Goal: Transaction & Acquisition: Purchase product/service

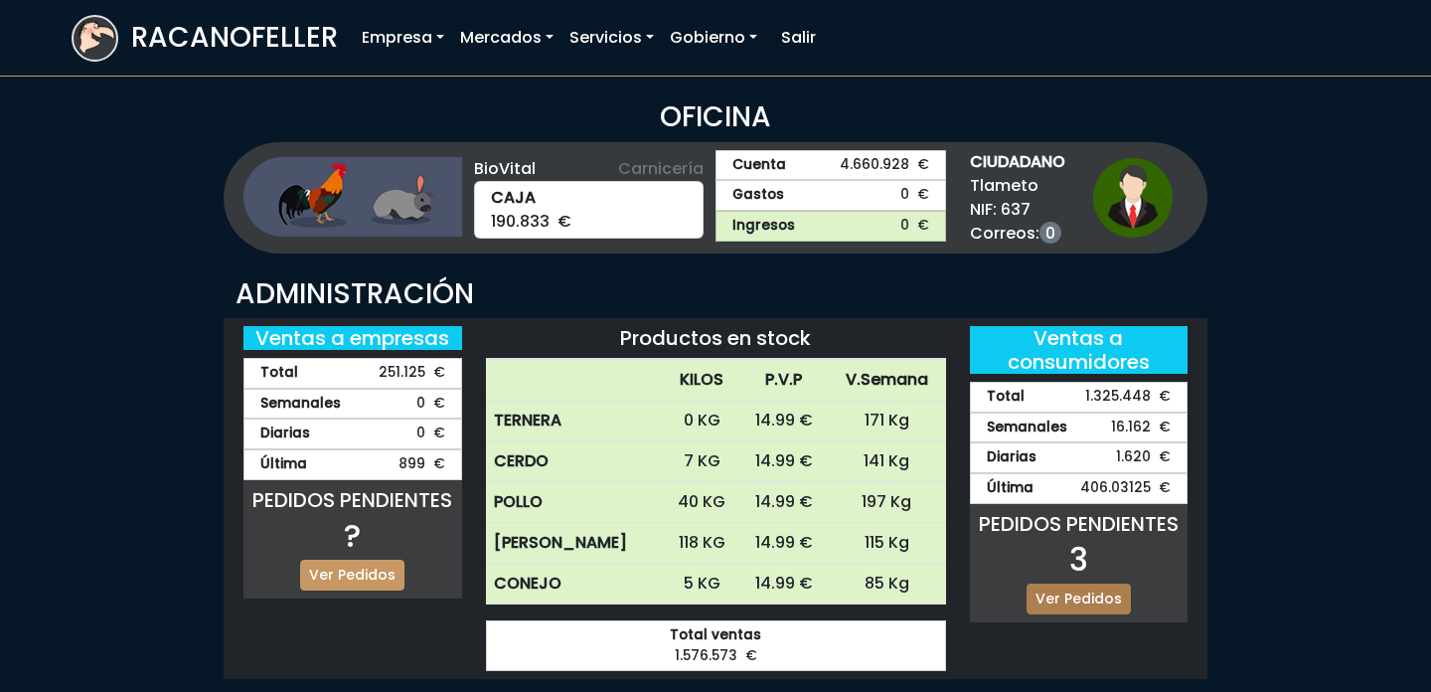
click at [1072, 583] on link "Ver Pedidos" at bounding box center [1078, 598] width 104 height 31
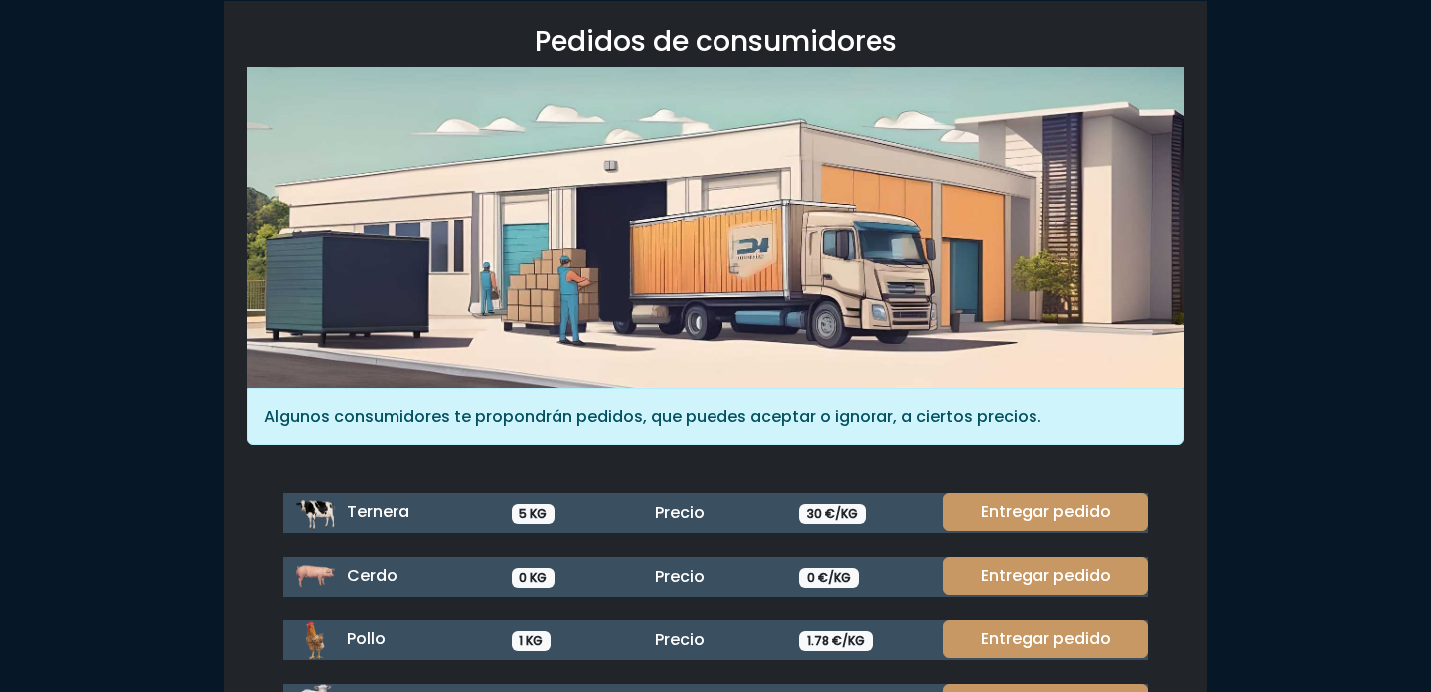
scroll to position [164, 0]
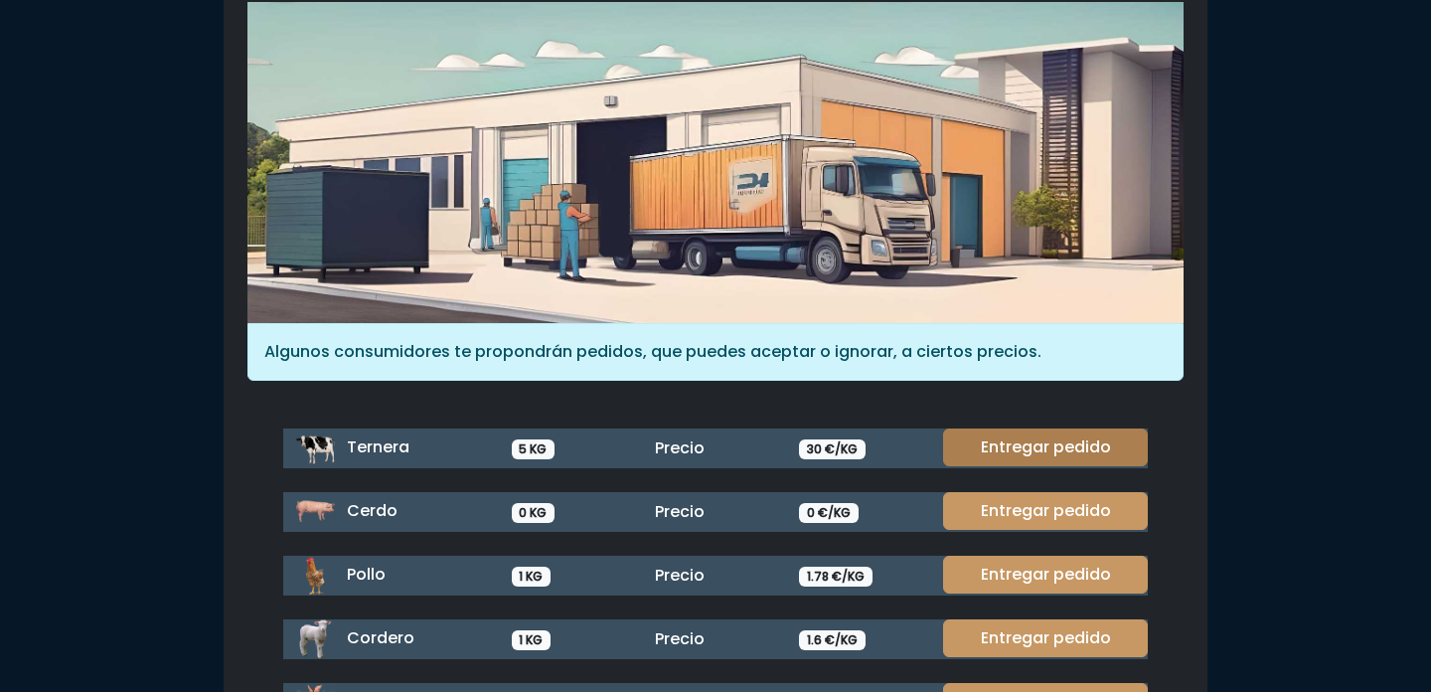
click at [1052, 445] on link "Entregar pedido" at bounding box center [1045, 447] width 205 height 38
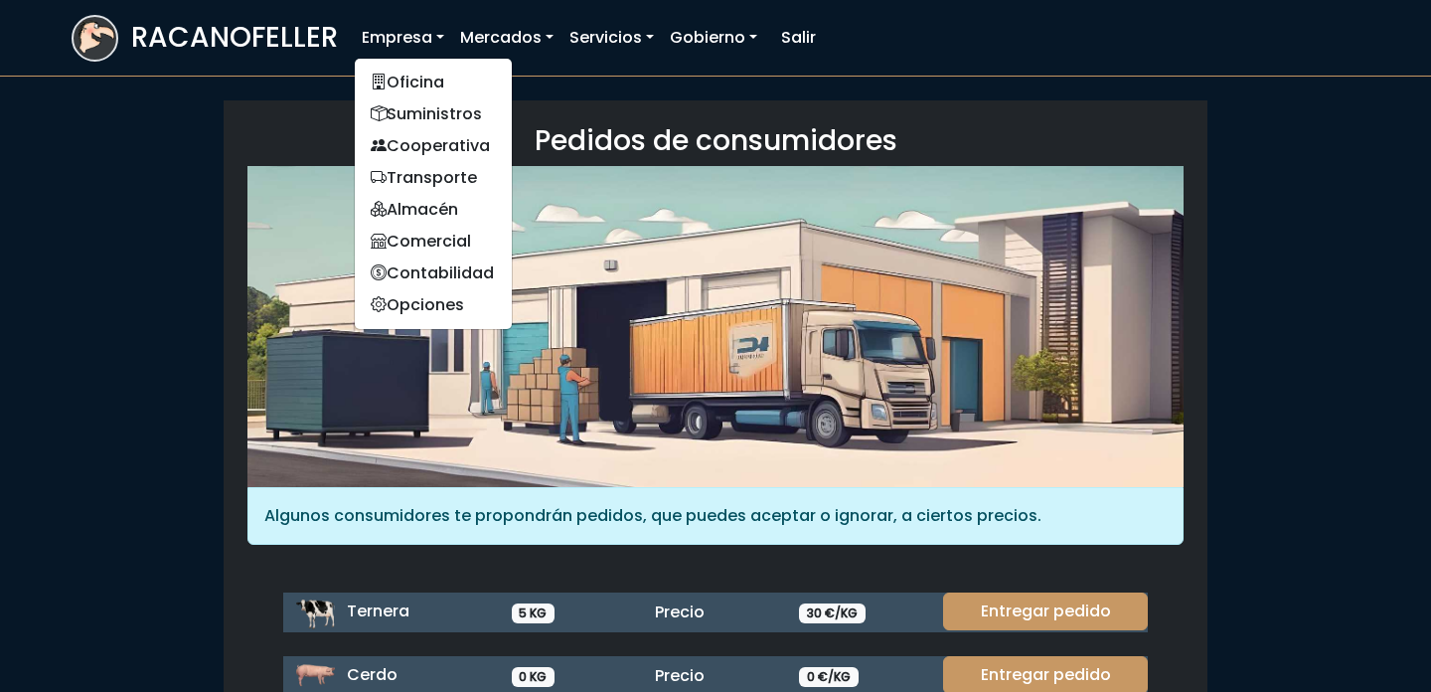
click at [413, 43] on link "Empresa" at bounding box center [403, 38] width 98 height 40
click at [423, 79] on link "Oficina" at bounding box center [433, 83] width 157 height 32
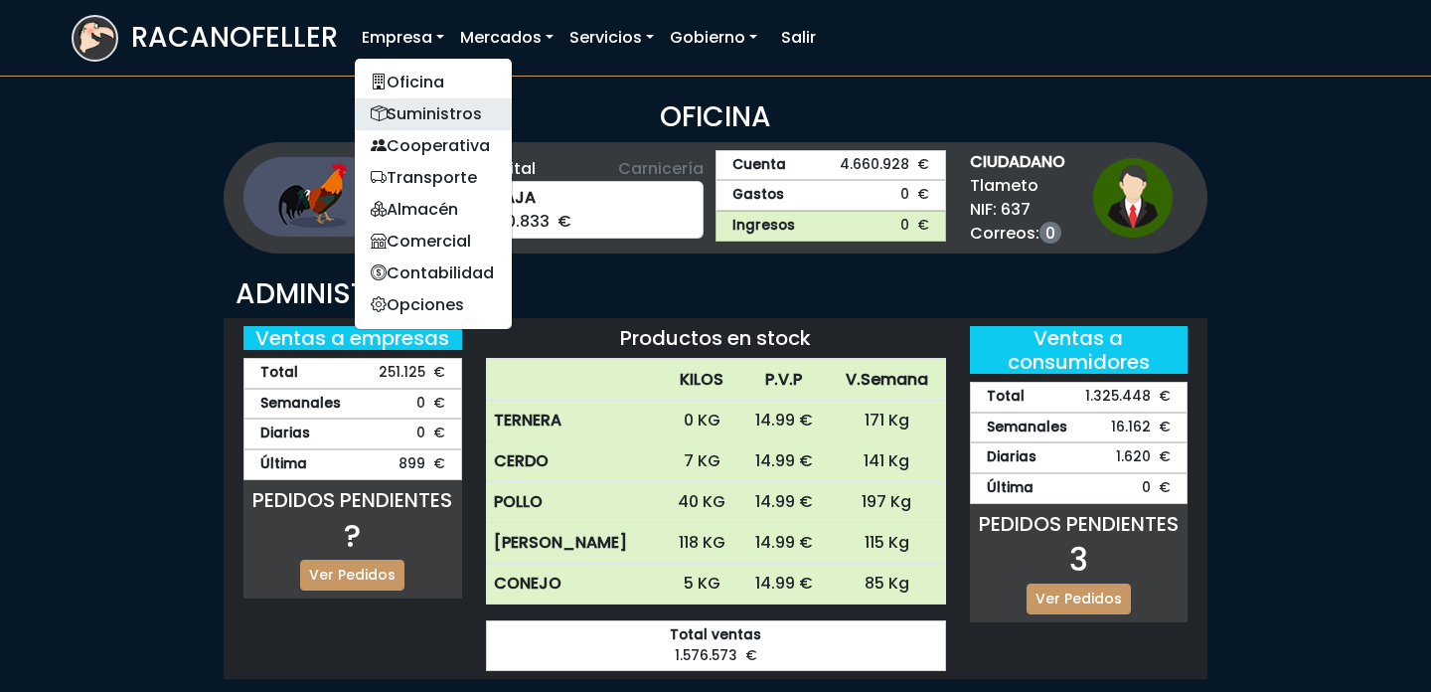
click at [418, 107] on link "Suministros" at bounding box center [433, 114] width 157 height 32
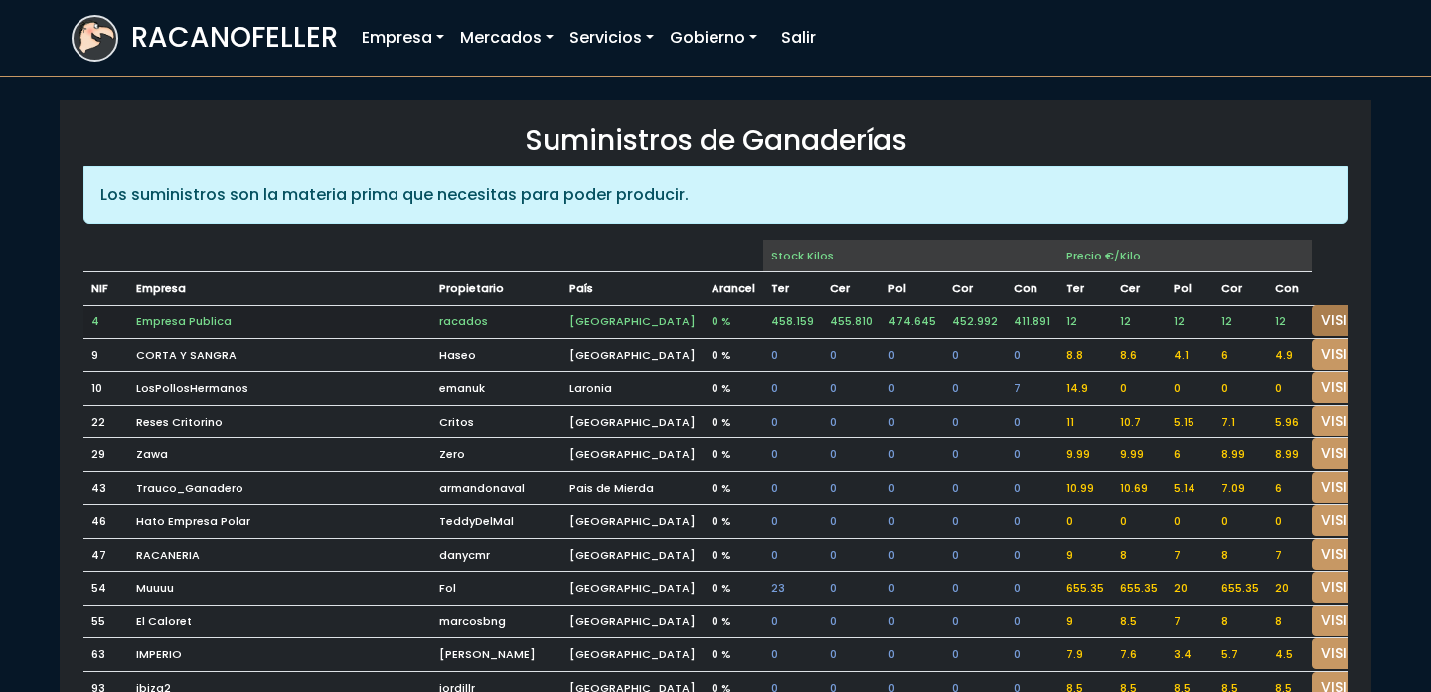
click at [1312, 305] on link "VISITAR" at bounding box center [1348, 320] width 72 height 31
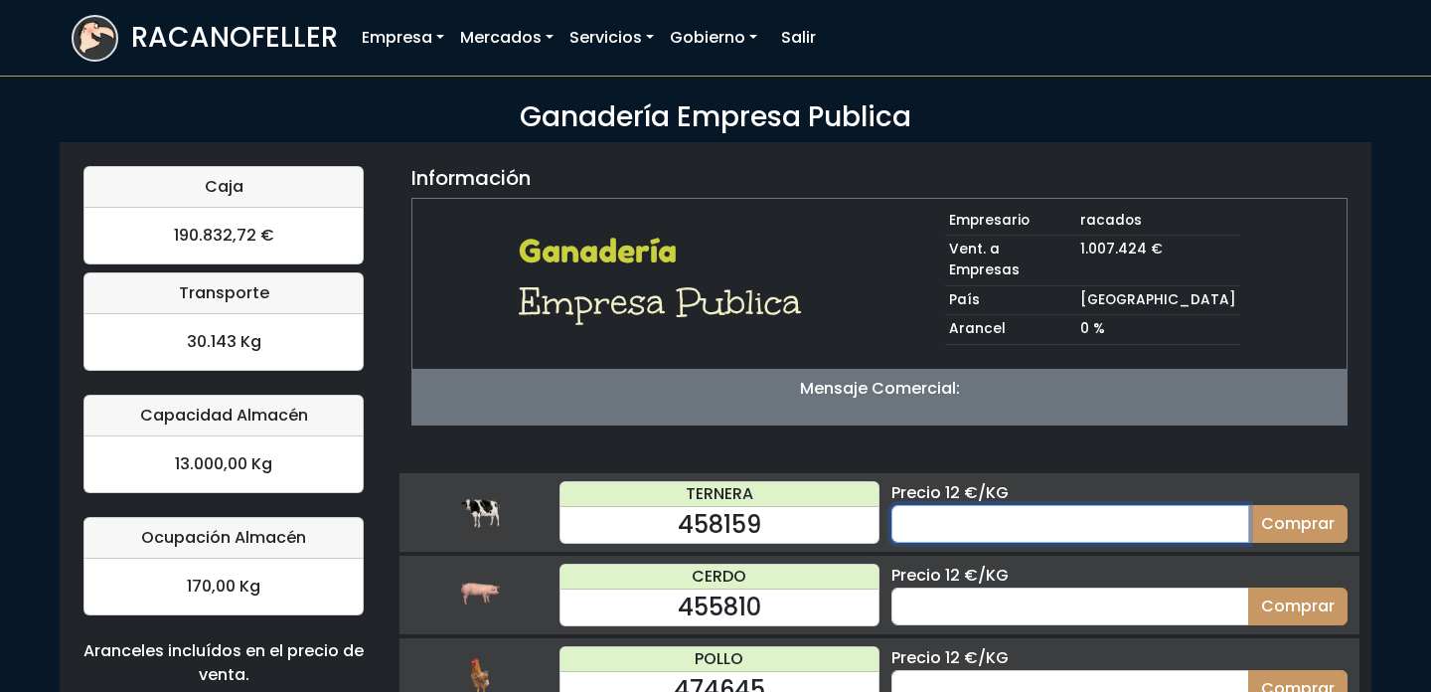
click at [979, 511] on input "number" at bounding box center [1070, 524] width 358 height 38
type input "15"
click at [1248, 505] on button "Comprar" at bounding box center [1297, 524] width 99 height 38
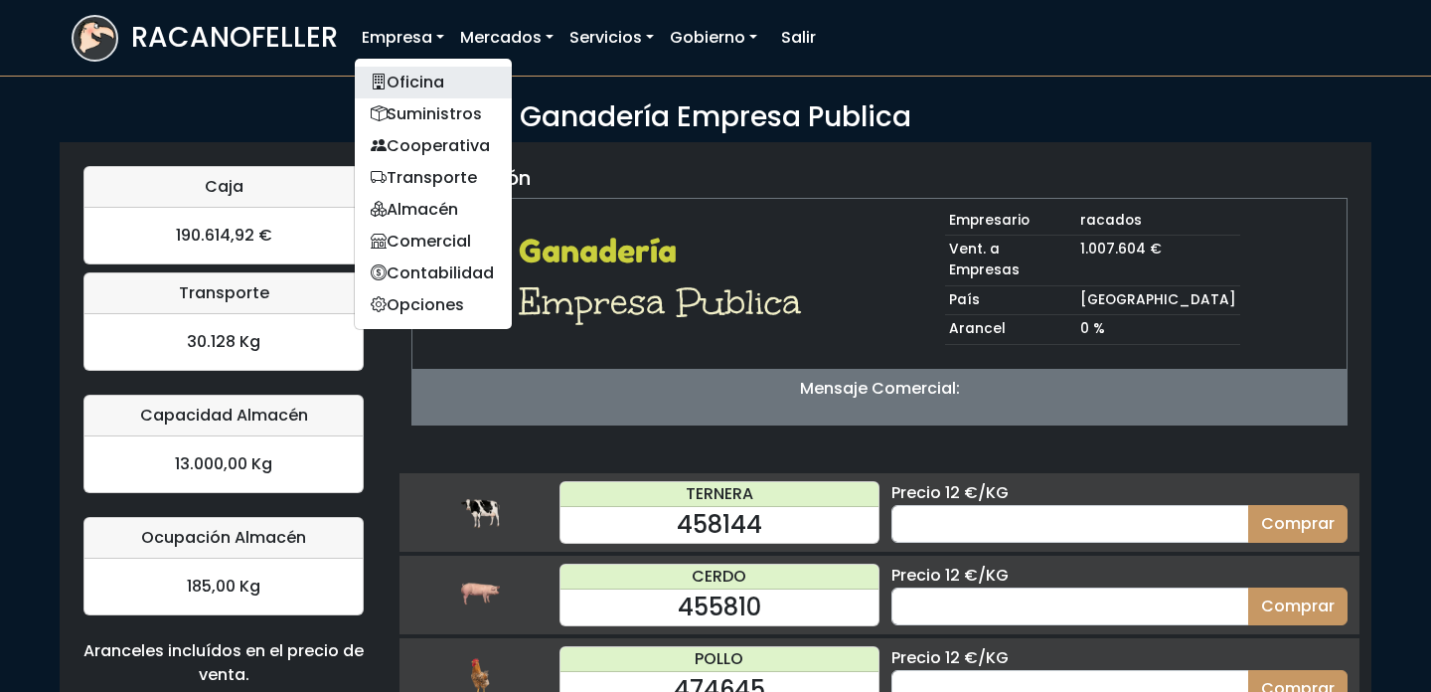
click at [413, 76] on link "Oficina" at bounding box center [433, 83] width 157 height 32
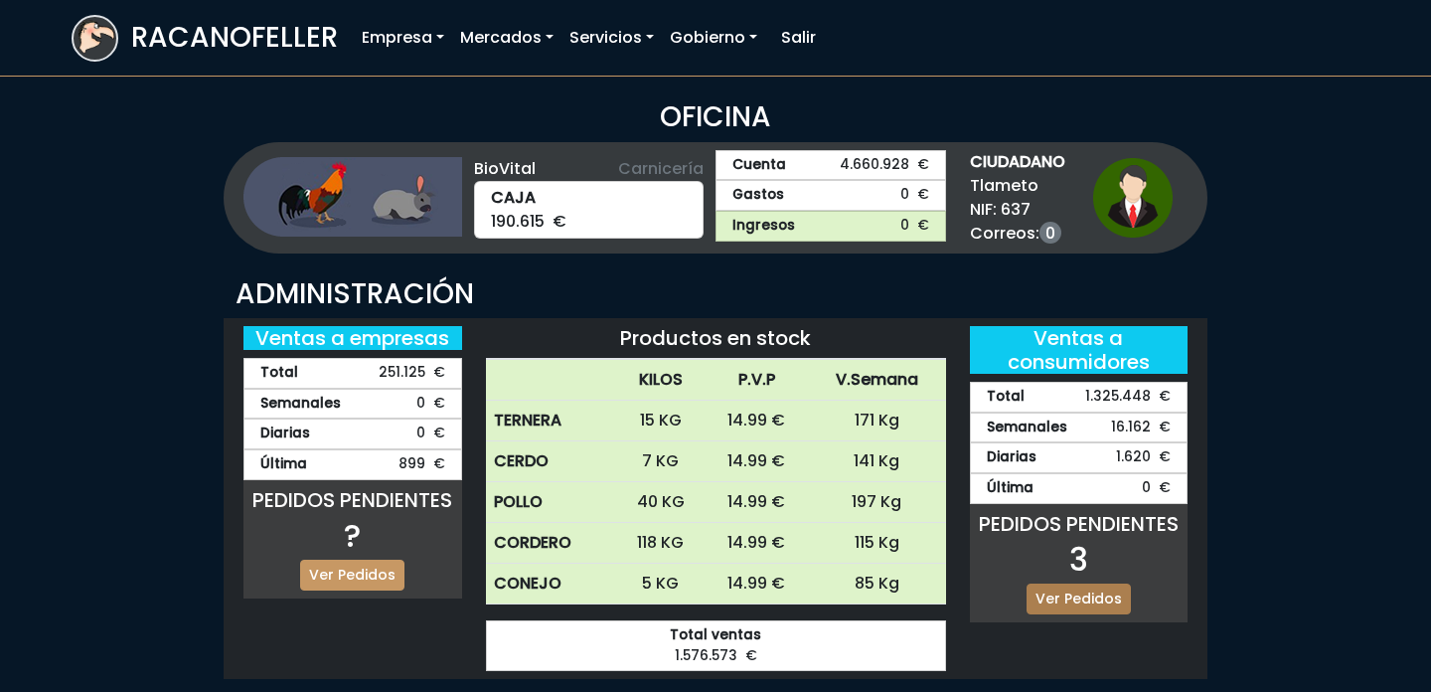
click at [1097, 596] on link "Ver Pedidos" at bounding box center [1078, 598] width 104 height 31
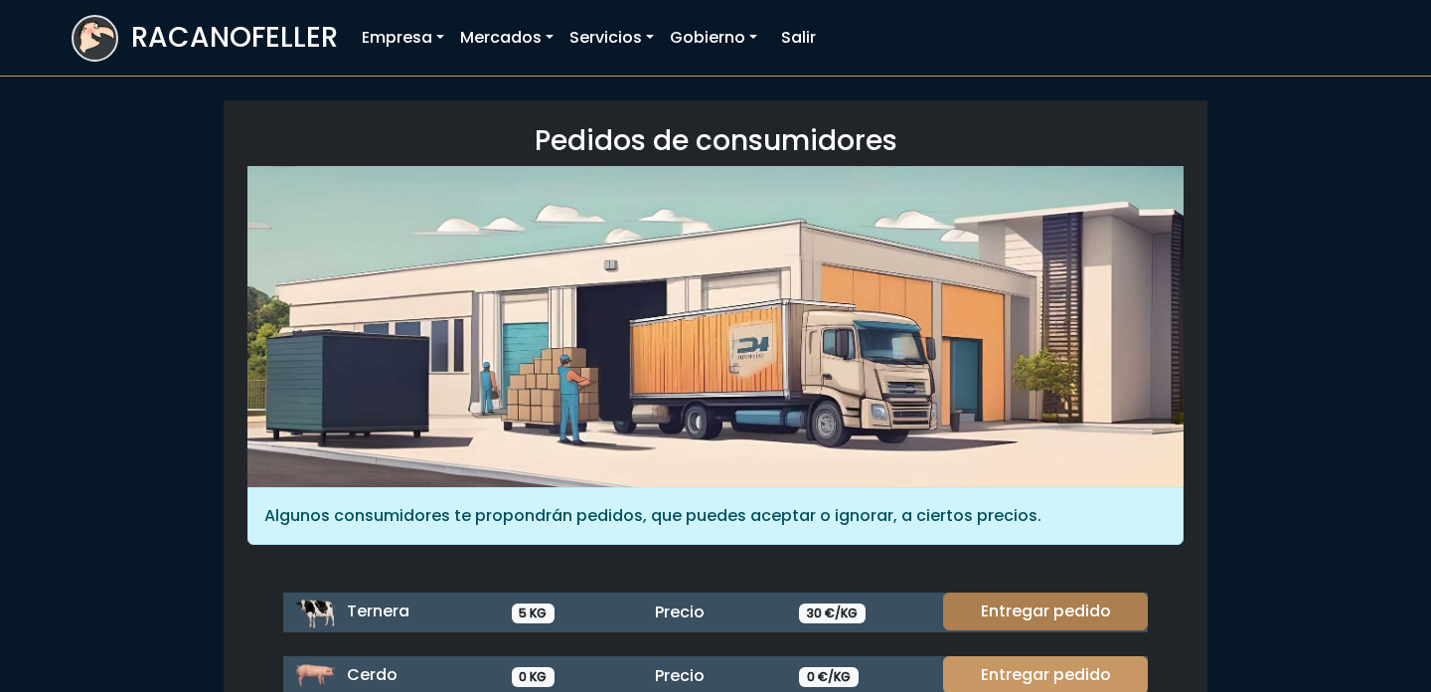
click at [1082, 611] on link "Entregar pedido" at bounding box center [1045, 611] width 205 height 38
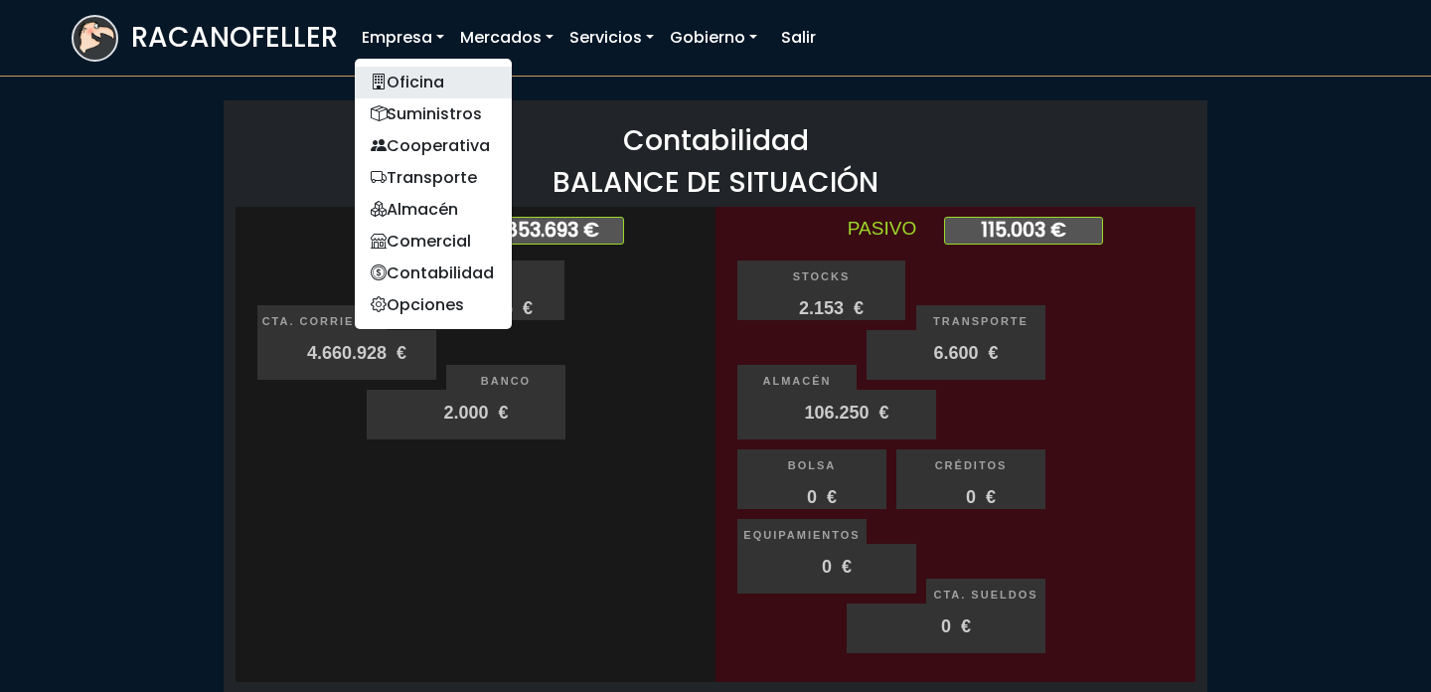
click at [407, 68] on link "Oficina" at bounding box center [433, 83] width 157 height 32
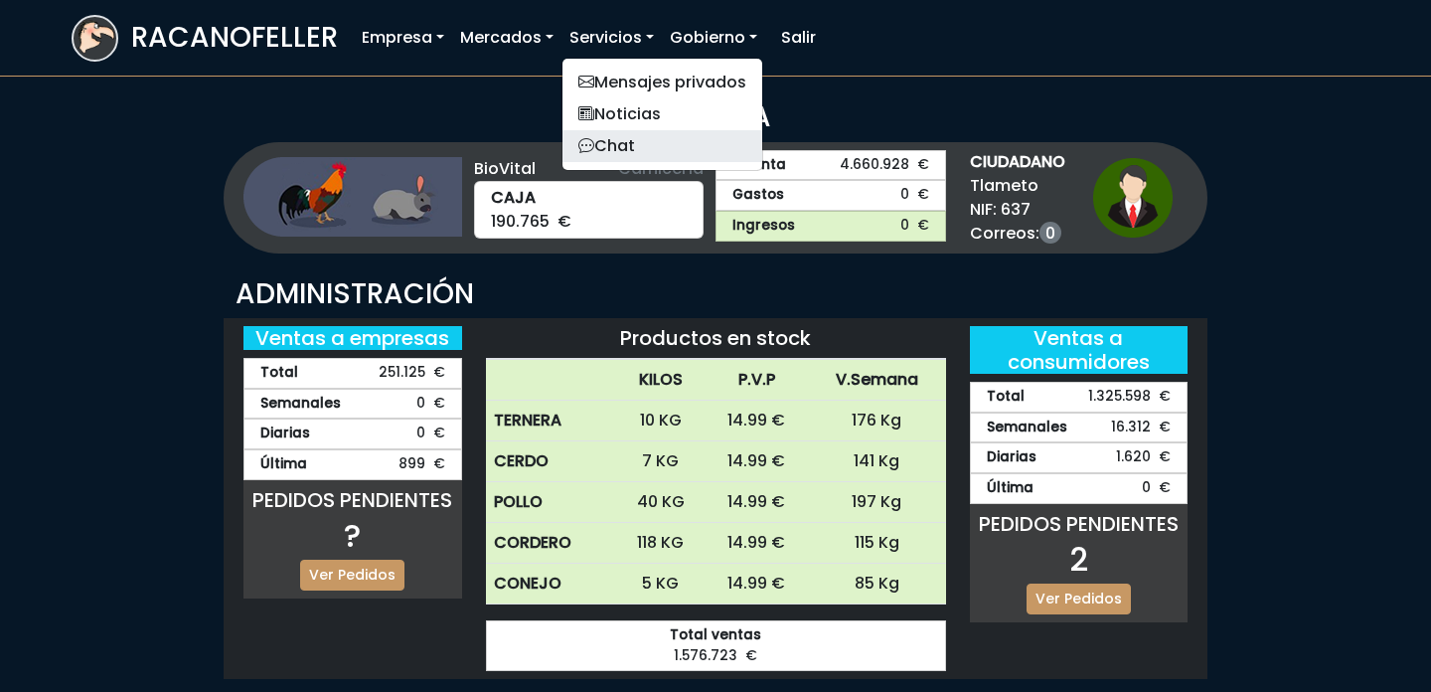
click at [625, 133] on link "Chat" at bounding box center [662, 146] width 200 height 32
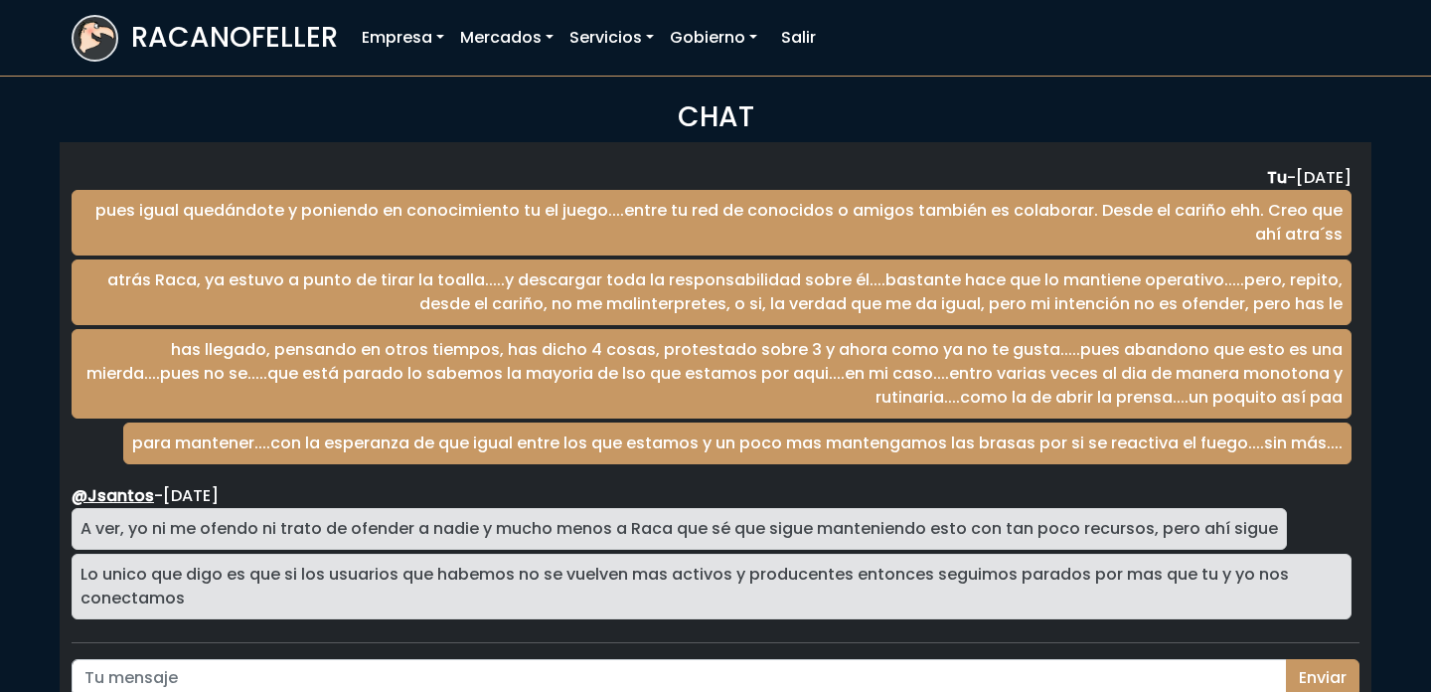
scroll to position [3288, 0]
